Goal: Task Accomplishment & Management: Use online tool/utility

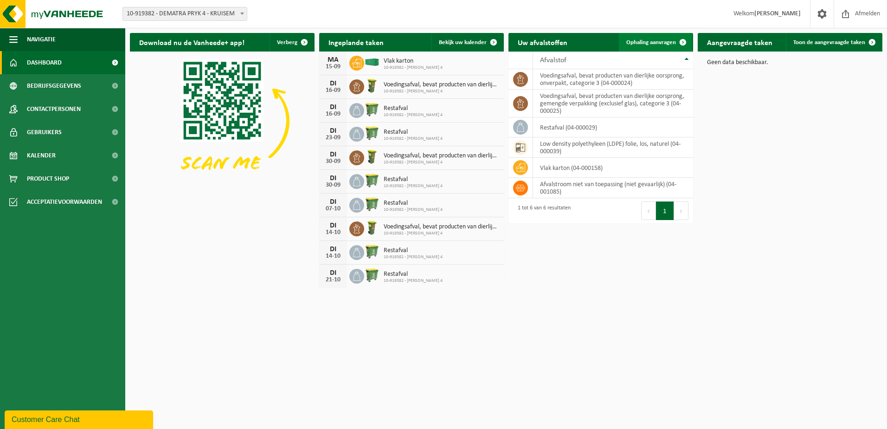
click at [661, 39] on span "Ophaling aanvragen" at bounding box center [651, 42] width 50 height 6
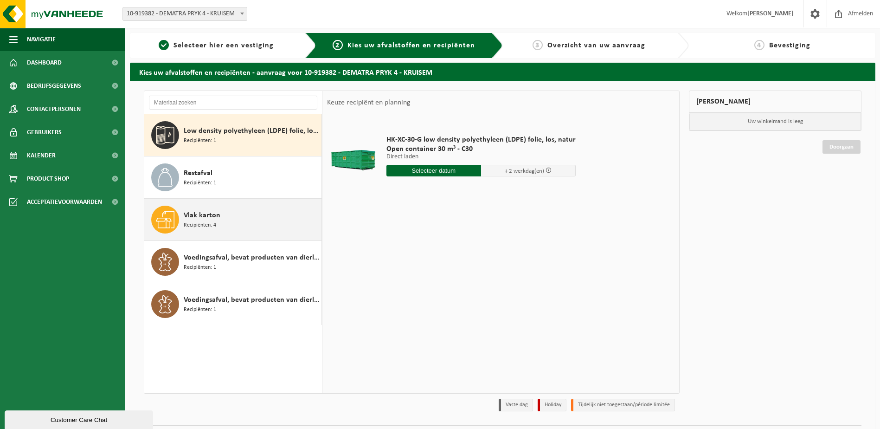
click at [212, 230] on div "Vlak karton Recipiënten: 4" at bounding box center [251, 220] width 135 height 28
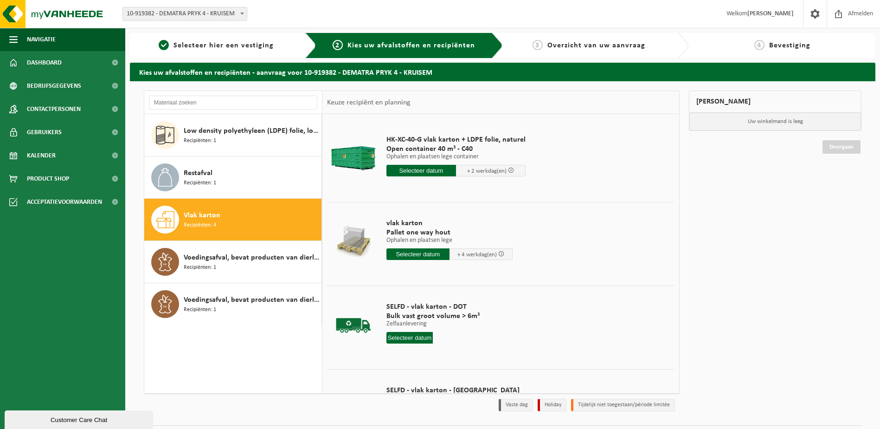
click at [413, 170] on input "text" at bounding box center [421, 171] width 70 height 12
click at [428, 257] on div "17" at bounding box center [426, 252] width 16 height 15
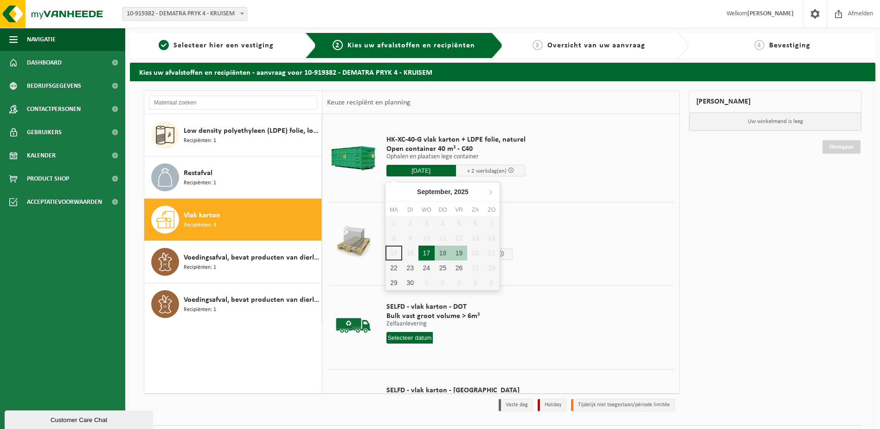
type input "Van 2025-09-17"
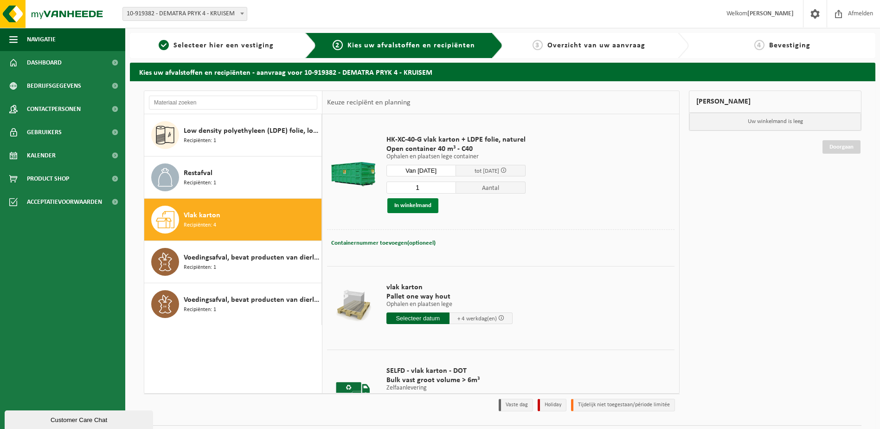
click at [416, 207] on button "In winkelmand" at bounding box center [412, 205] width 51 height 15
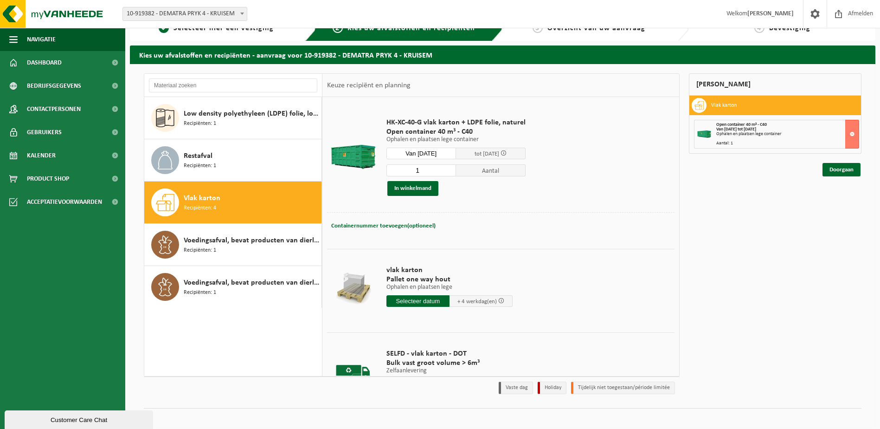
scroll to position [25, 0]
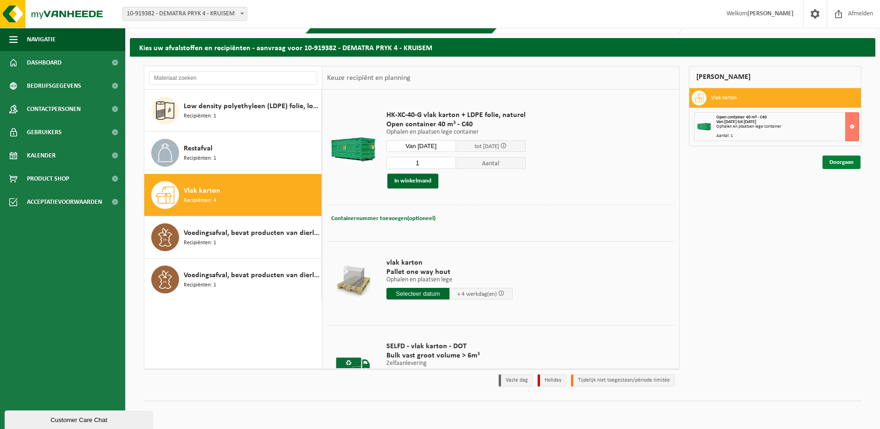
click at [845, 162] on link "Doorgaan" at bounding box center [842, 161] width 38 height 13
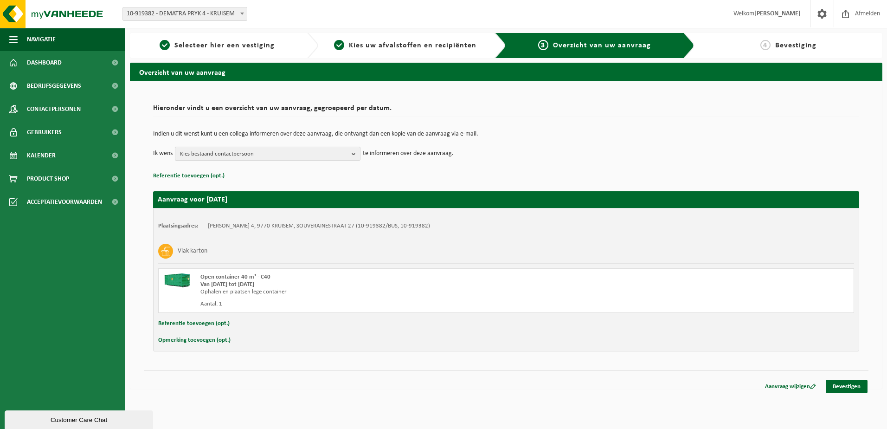
click at [218, 153] on span "Kies bestaand contactpersoon" at bounding box center [264, 154] width 168 height 14
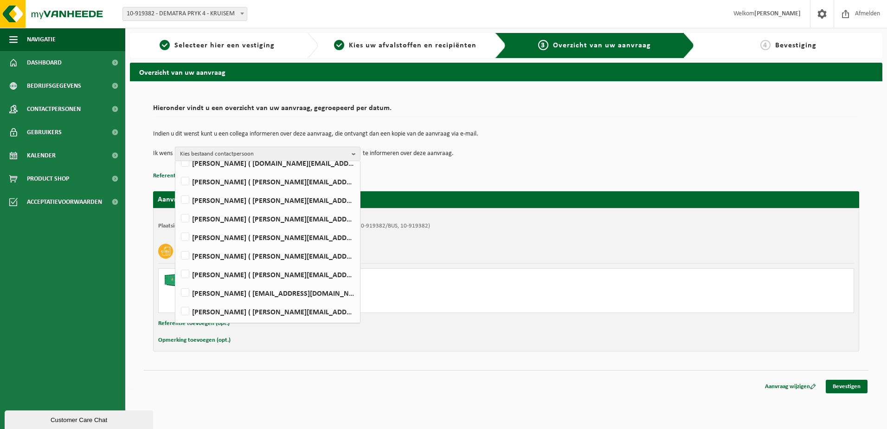
scroll to position [33, 0]
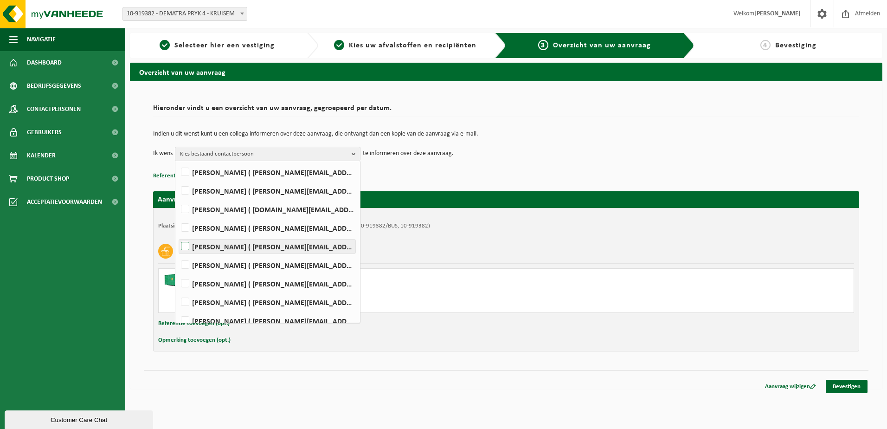
click at [188, 244] on label "[PERSON_NAME] ( [PERSON_NAME][EMAIL_ADDRESS][DOMAIN_NAME] )" at bounding box center [267, 246] width 176 height 14
click at [178, 235] on input "[PERSON_NAME] ( [PERSON_NAME][EMAIL_ADDRESS][DOMAIN_NAME] )" at bounding box center [177, 234] width 0 height 0
checkbox input "true"
click at [187, 225] on label "[PERSON_NAME] ( [PERSON_NAME][EMAIL_ADDRESS][PERSON_NAME][DOMAIN_NAME] )" at bounding box center [267, 228] width 176 height 14
click at [178, 216] on input "[PERSON_NAME] ( [PERSON_NAME][EMAIL_ADDRESS][PERSON_NAME][DOMAIN_NAME] )" at bounding box center [177, 216] width 0 height 0
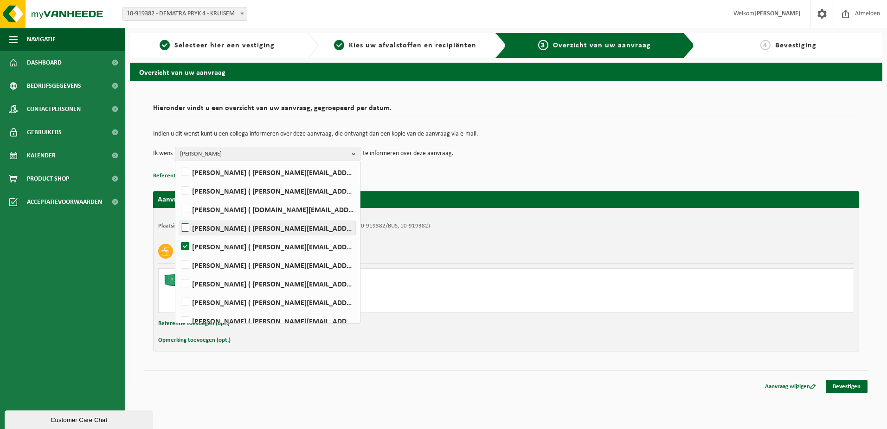
checkbox input "true"
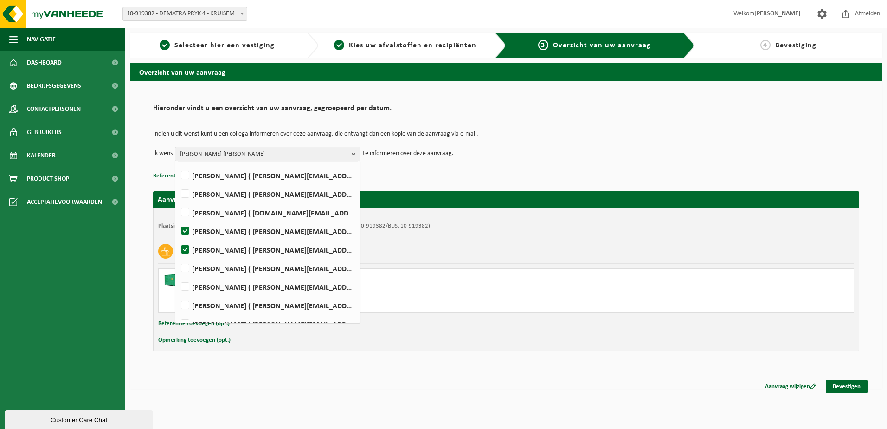
scroll to position [0, 0]
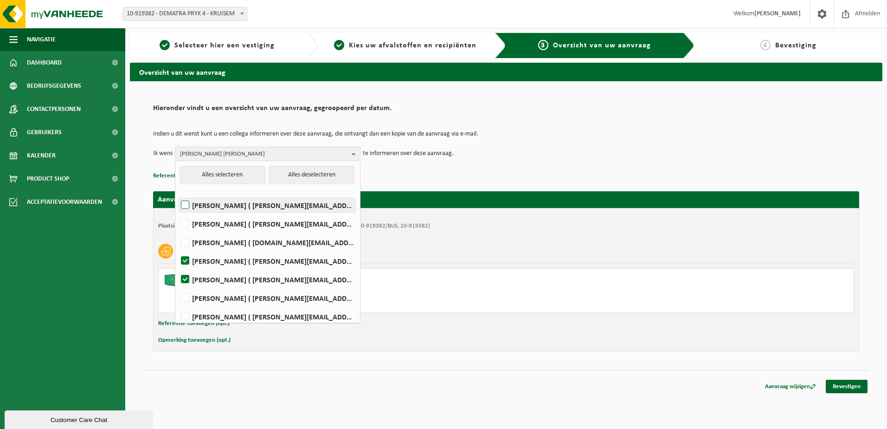
click at [186, 203] on label "[PERSON_NAME] ( [PERSON_NAME][EMAIL_ADDRESS][DOMAIN_NAME] )" at bounding box center [267, 205] width 176 height 14
click at [178, 193] on input "[PERSON_NAME] ( [PERSON_NAME][EMAIL_ADDRESS][DOMAIN_NAME] )" at bounding box center [177, 193] width 0 height 0
checkbox input "true"
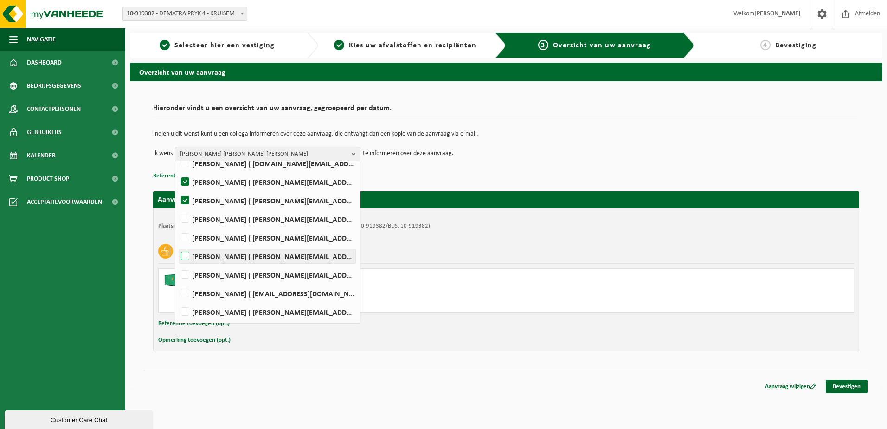
scroll to position [79, 0]
click at [470, 171] on p "Referentie toevoegen (opt.)" at bounding box center [506, 176] width 706 height 12
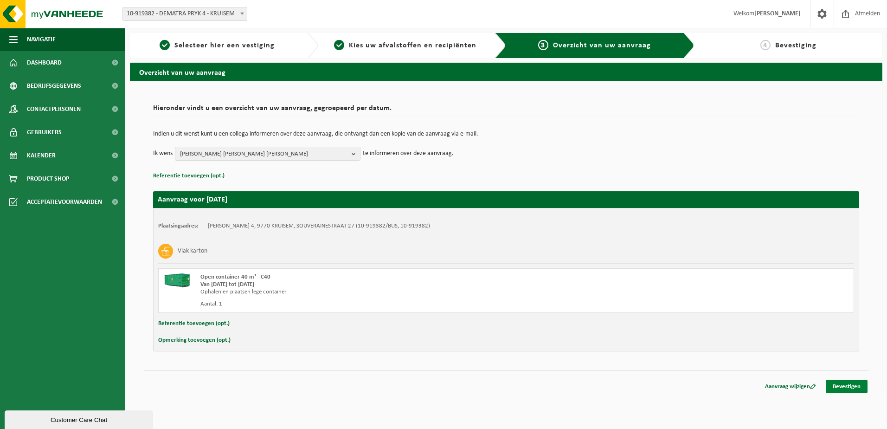
click at [846, 386] on link "Bevestigen" at bounding box center [847, 385] width 42 height 13
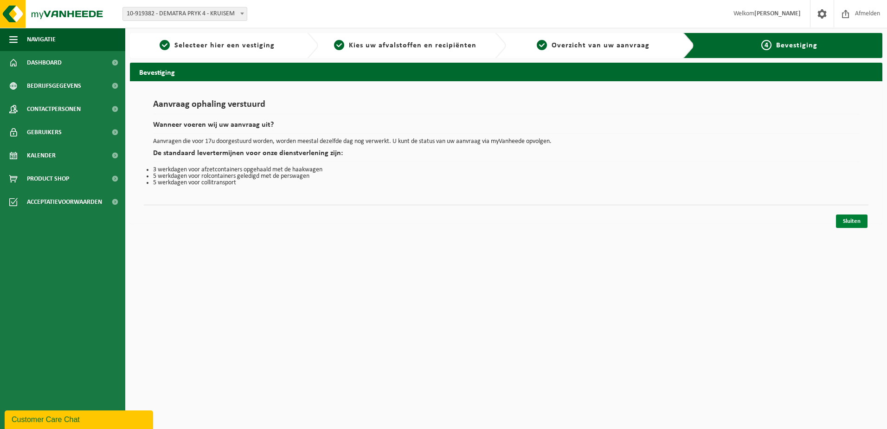
click at [857, 219] on link "Sluiten" at bounding box center [852, 220] width 32 height 13
